Goal: Transaction & Acquisition: Purchase product/service

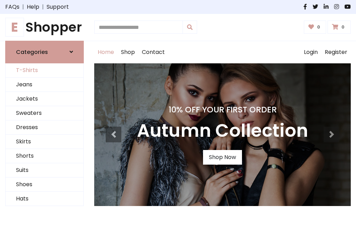
click at [45, 70] on link "T-Shirts" at bounding box center [45, 70] width 78 height 14
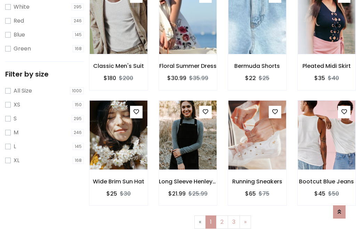
scroll to position [13, 0]
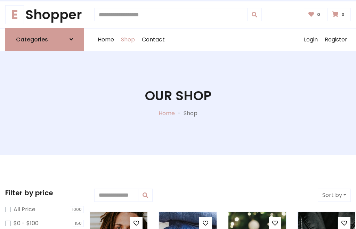
click at [178, 103] on h1 "Our Shop" at bounding box center [178, 96] width 66 height 16
click at [223, 39] on div "Home Shop Contact Log out Login Register" at bounding box center [222, 40] width 257 height 22
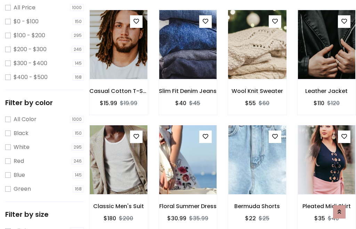
click at [257, 57] on img at bounding box center [257, 44] width 69 height 167
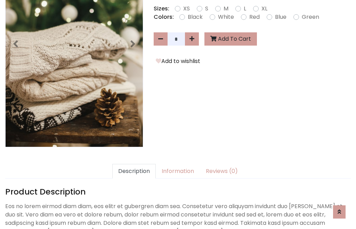
scroll to position [170, 0]
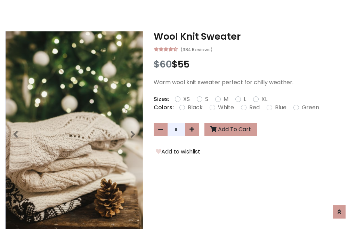
click at [252, 36] on h3 "Wool Knit Sweater" at bounding box center [252, 36] width 197 height 11
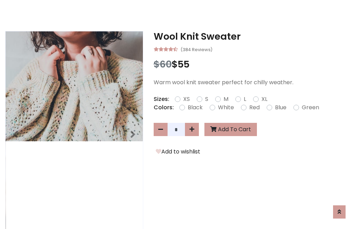
click at [252, 36] on h3 "Wool Knit Sweater" at bounding box center [252, 36] width 197 height 11
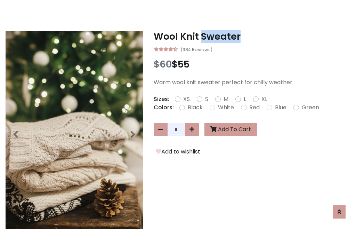
click at [252, 36] on h3 "Wool Knit Sweater" at bounding box center [252, 36] width 197 height 11
